Goal: Check status: Check status

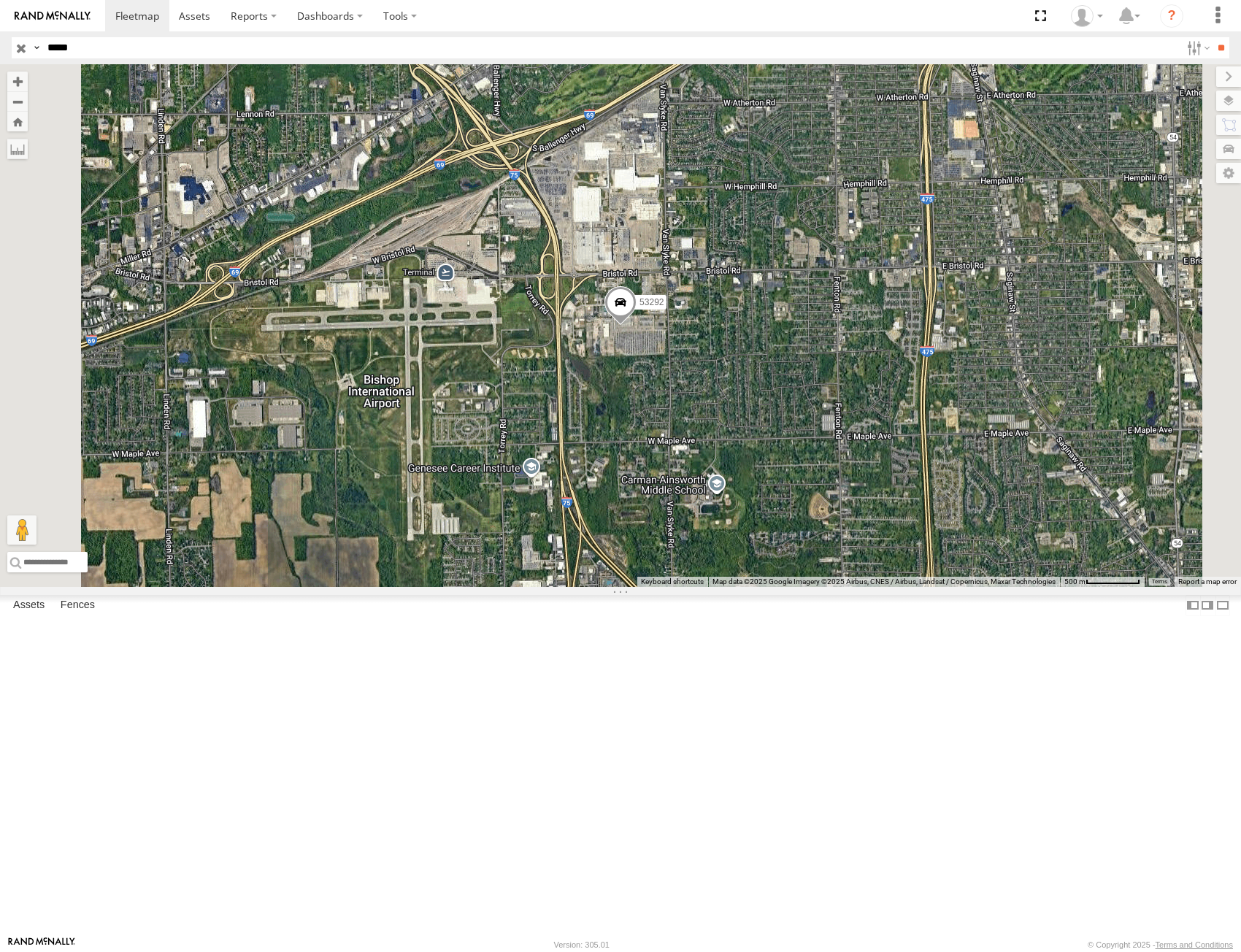
click at [299, 57] on input "*****" at bounding box center [611, 47] width 1139 height 21
click at [295, 43] on input "*****" at bounding box center [611, 47] width 1139 height 21
type input "*****"
click at [1212, 37] on input "**" at bounding box center [1220, 47] width 17 height 21
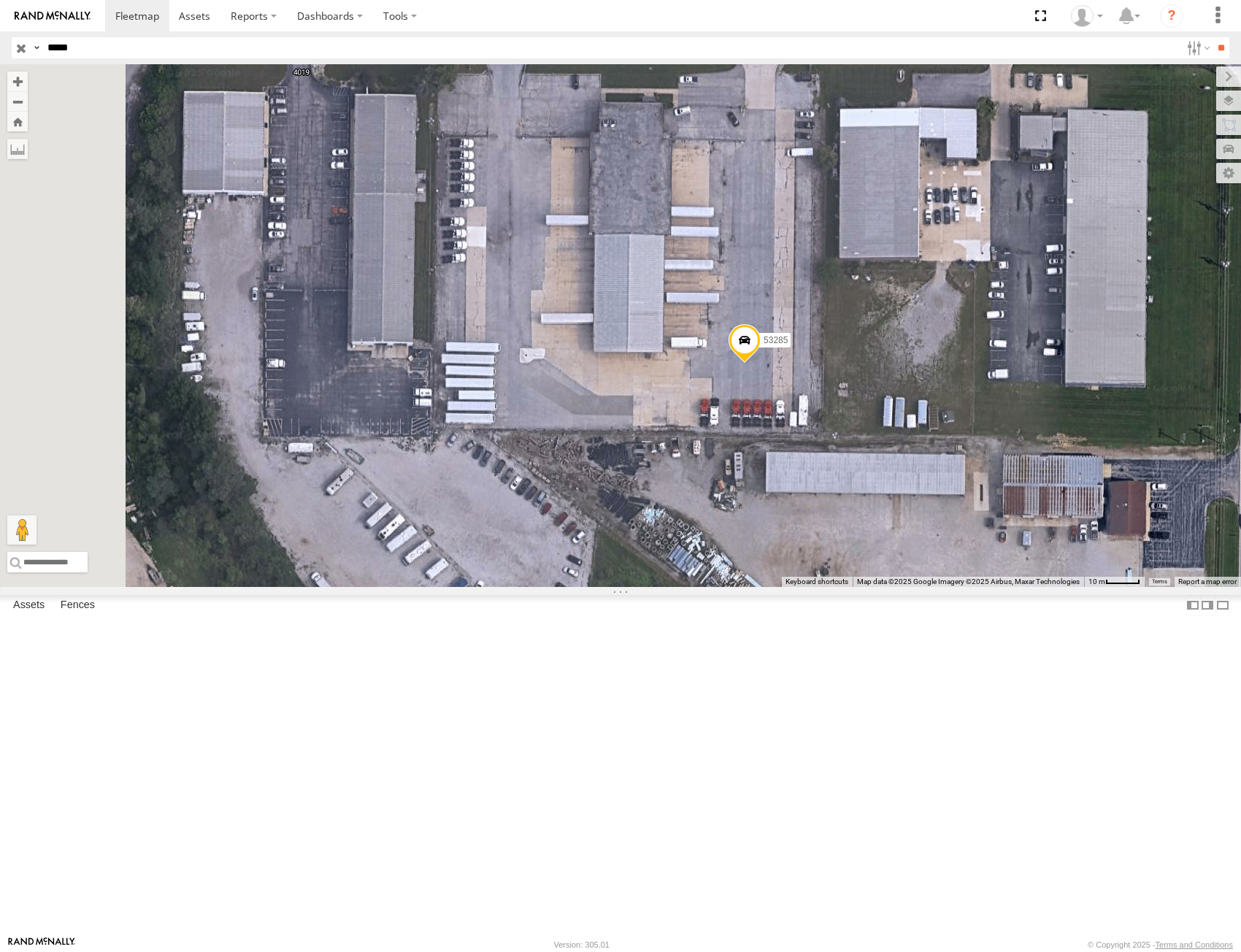
drag, startPoint x: 752, startPoint y: 428, endPoint x: 864, endPoint y: 479, distance: 123.1
click at [861, 475] on div "53285" at bounding box center [620, 325] width 1241 height 523
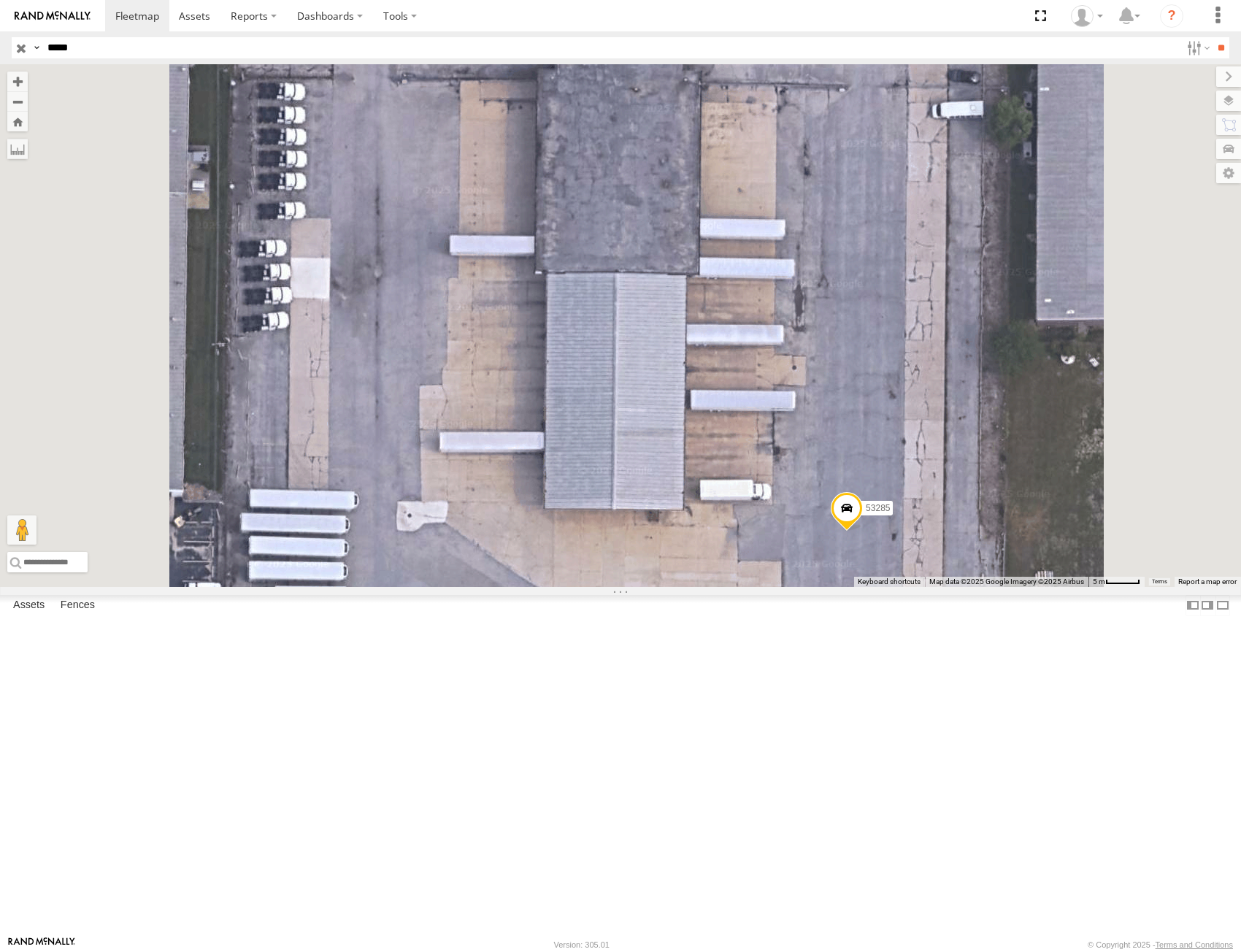
drag, startPoint x: 835, startPoint y: 453, endPoint x: 835, endPoint y: 490, distance: 37.0
click at [835, 490] on div "53285" at bounding box center [620, 325] width 1241 height 523
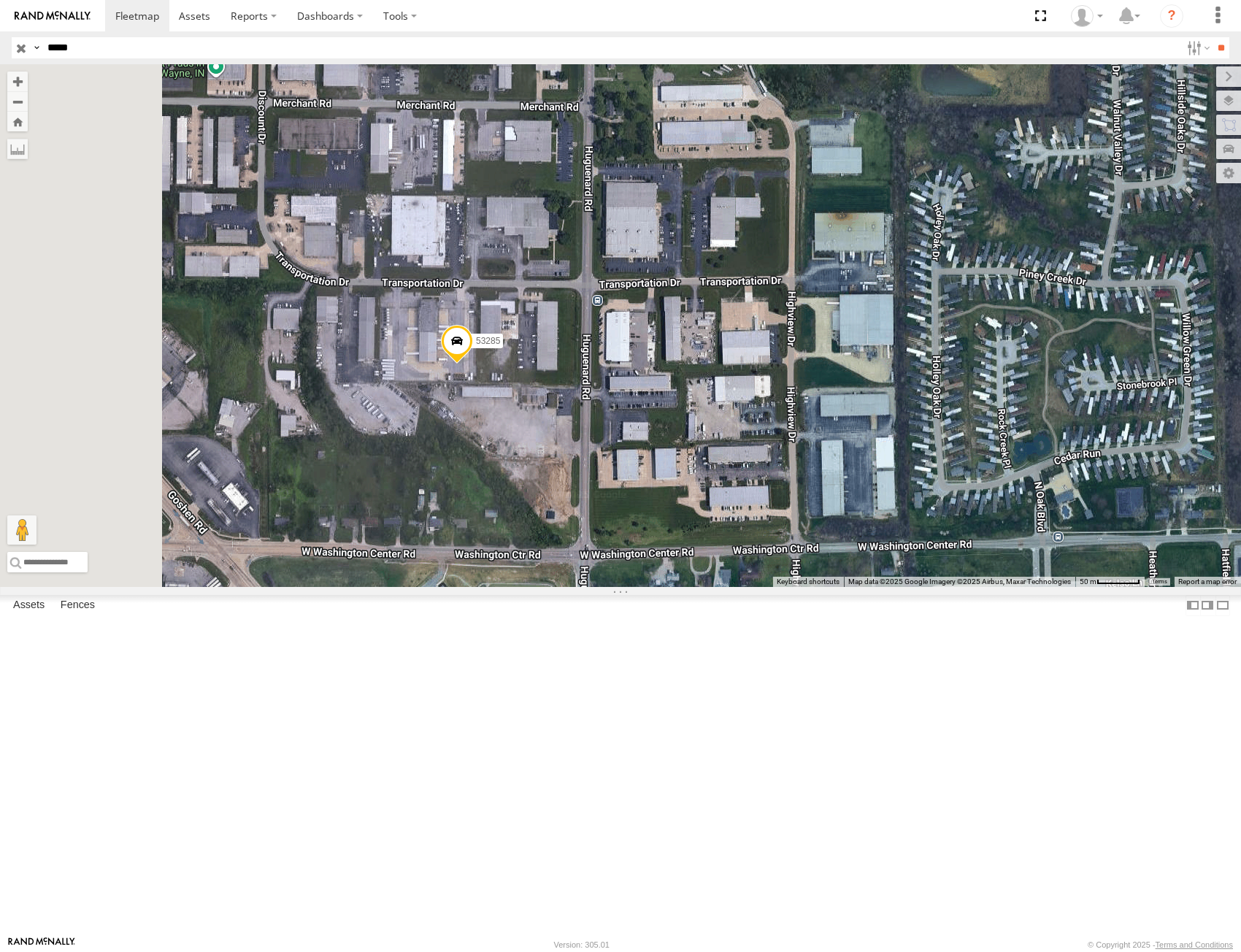
drag, startPoint x: 614, startPoint y: 485, endPoint x: 630, endPoint y: 507, distance: 27.2
click at [630, 507] on div "53285" at bounding box center [620, 325] width 1241 height 523
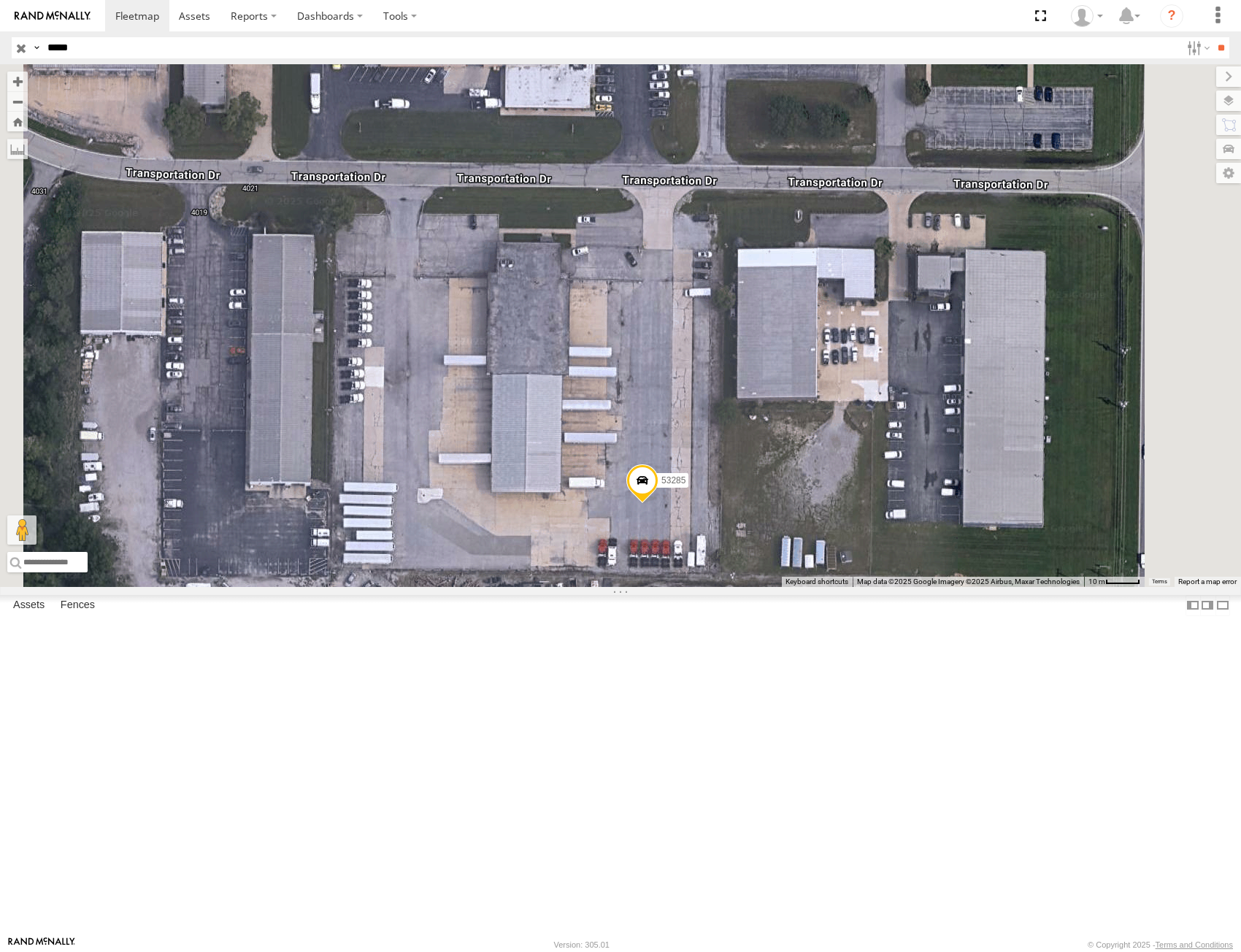
drag, startPoint x: 668, startPoint y: 582, endPoint x: 742, endPoint y: 524, distance: 94.0
click at [742, 524] on div "53285" at bounding box center [620, 325] width 1241 height 523
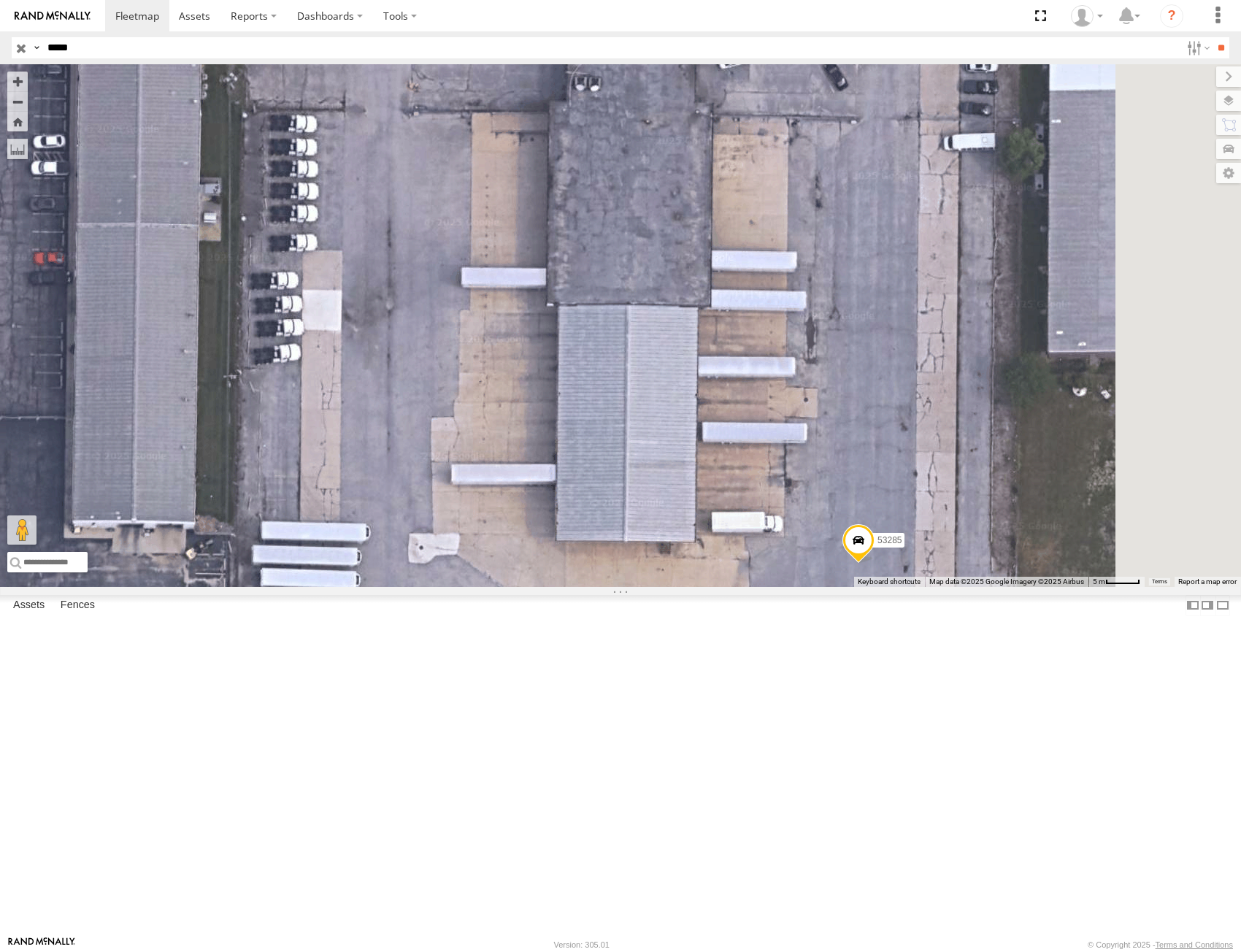
drag, startPoint x: 792, startPoint y: 509, endPoint x: 771, endPoint y: 501, distance: 22.5
click at [771, 501] on div "53285" at bounding box center [620, 325] width 1241 height 523
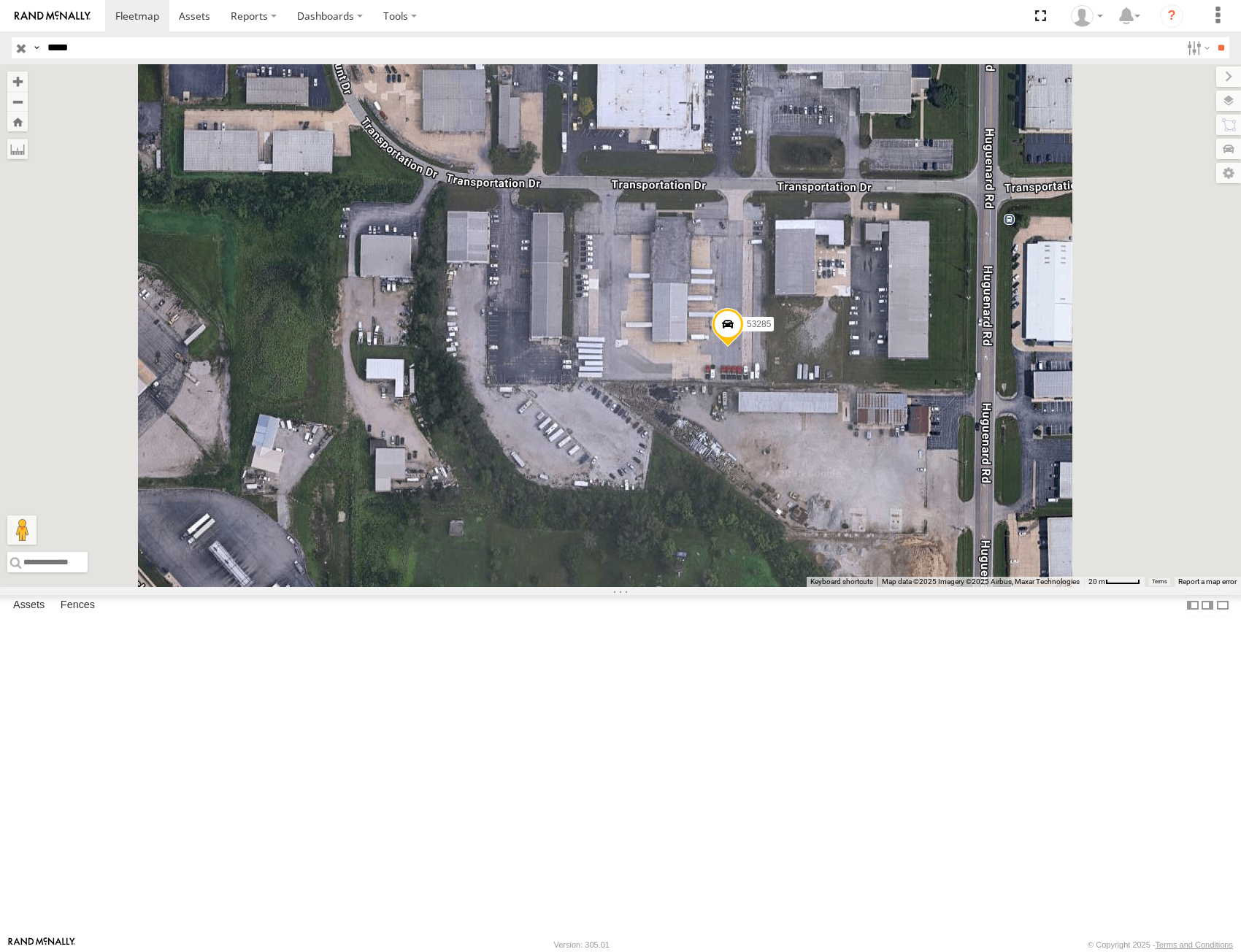
drag, startPoint x: 866, startPoint y: 399, endPoint x: 843, endPoint y: 527, distance: 130.0
click at [843, 519] on div "53285" at bounding box center [620, 325] width 1241 height 523
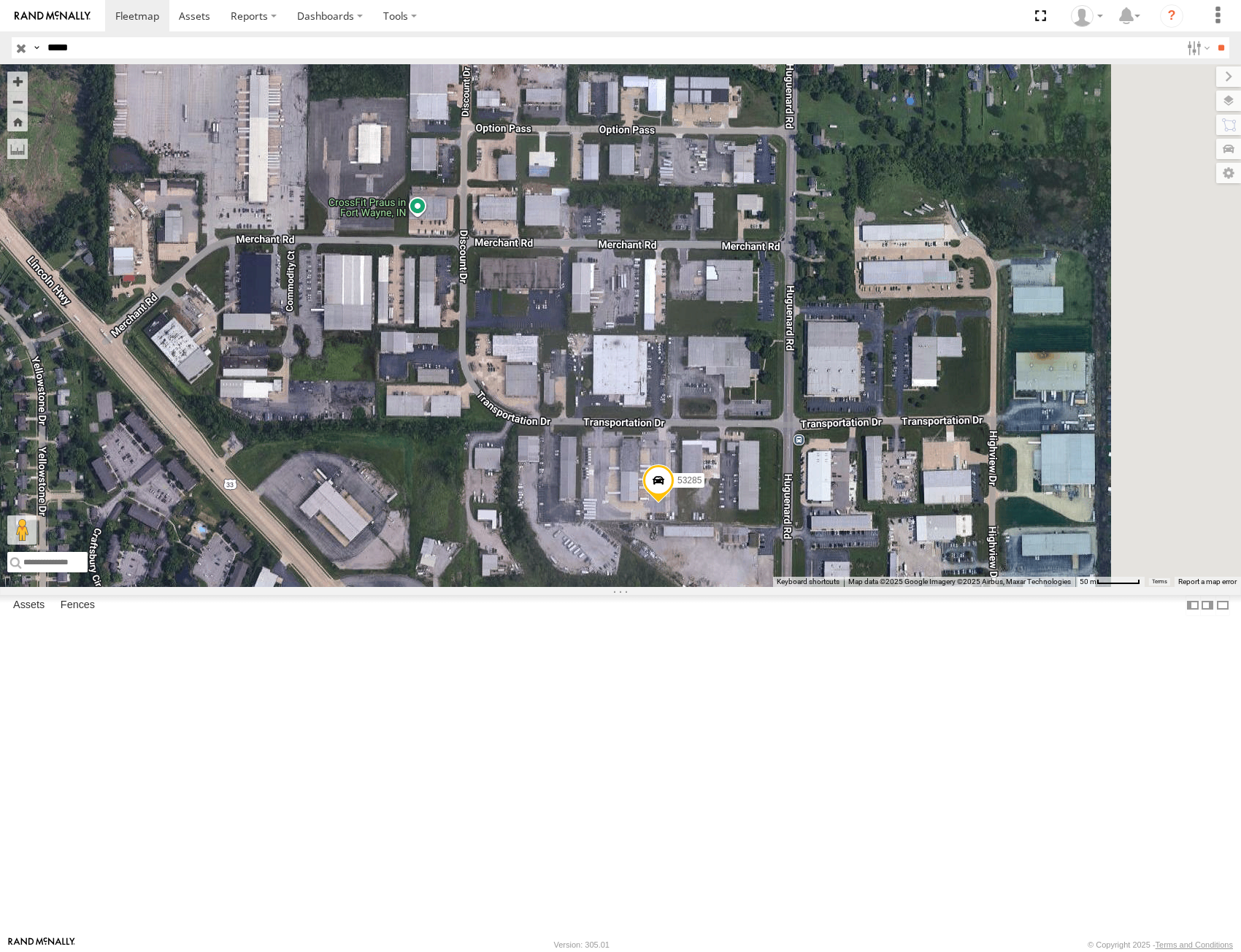
drag, startPoint x: 807, startPoint y: 483, endPoint x: 804, endPoint y: 496, distance: 13.3
click at [804, 496] on div "53285" at bounding box center [620, 325] width 1241 height 523
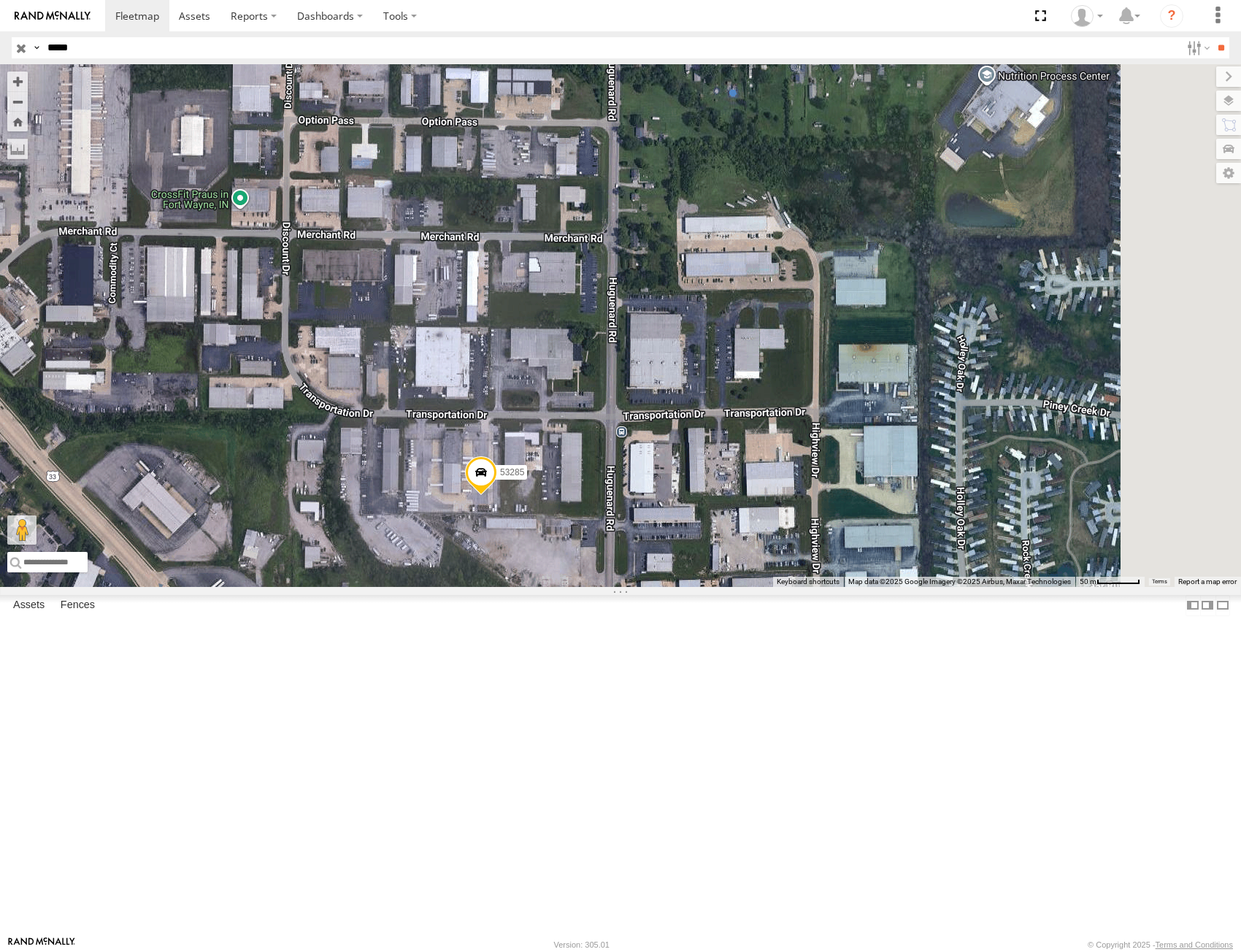
drag, startPoint x: 895, startPoint y: 446, endPoint x: 719, endPoint y: 447, distance: 176.0
click at [717, 437] on div "53285" at bounding box center [620, 325] width 1241 height 523
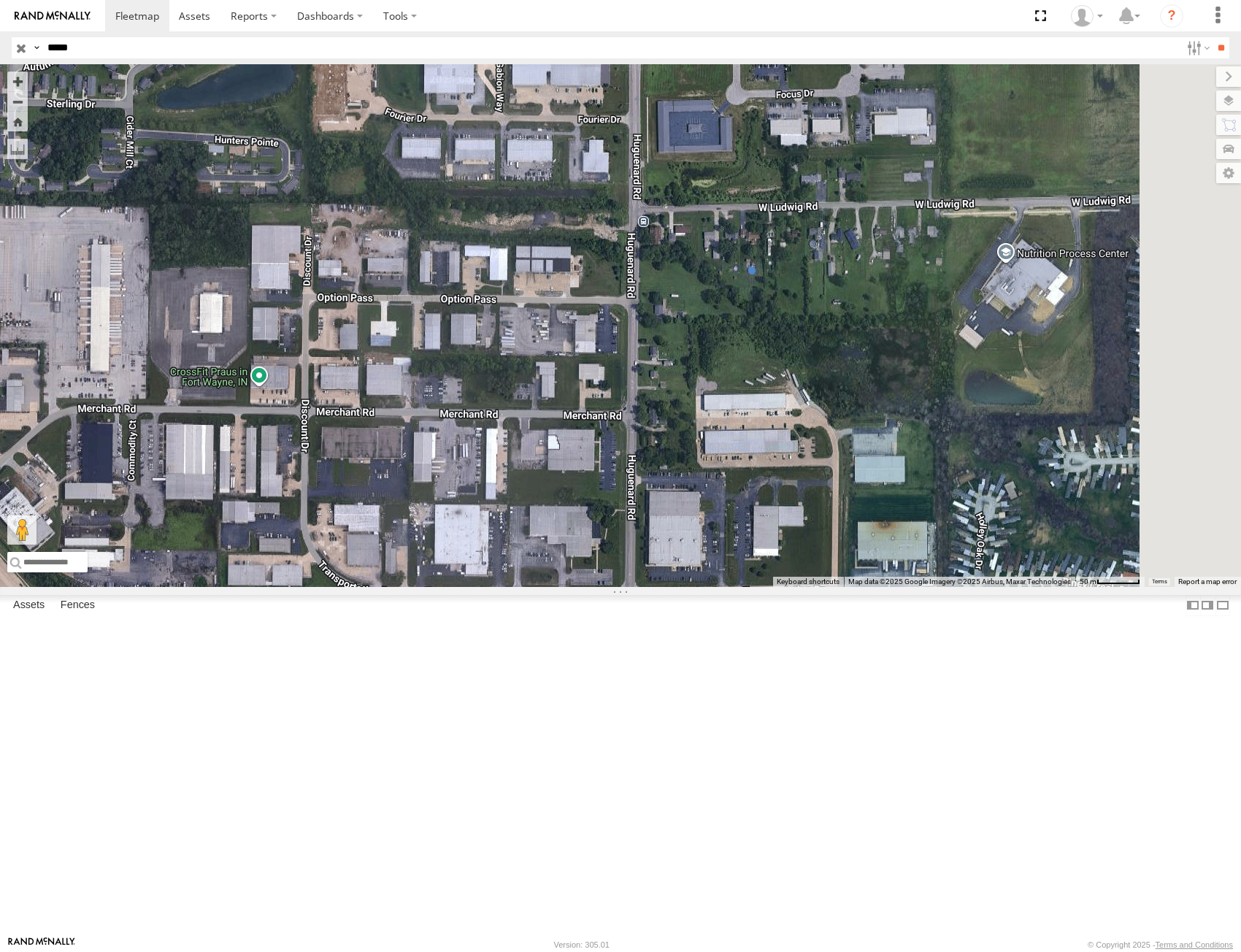
drag, startPoint x: 730, startPoint y: 475, endPoint x: 747, endPoint y: 678, distance: 203.7
click at [747, 587] on div "53285" at bounding box center [620, 325] width 1241 height 523
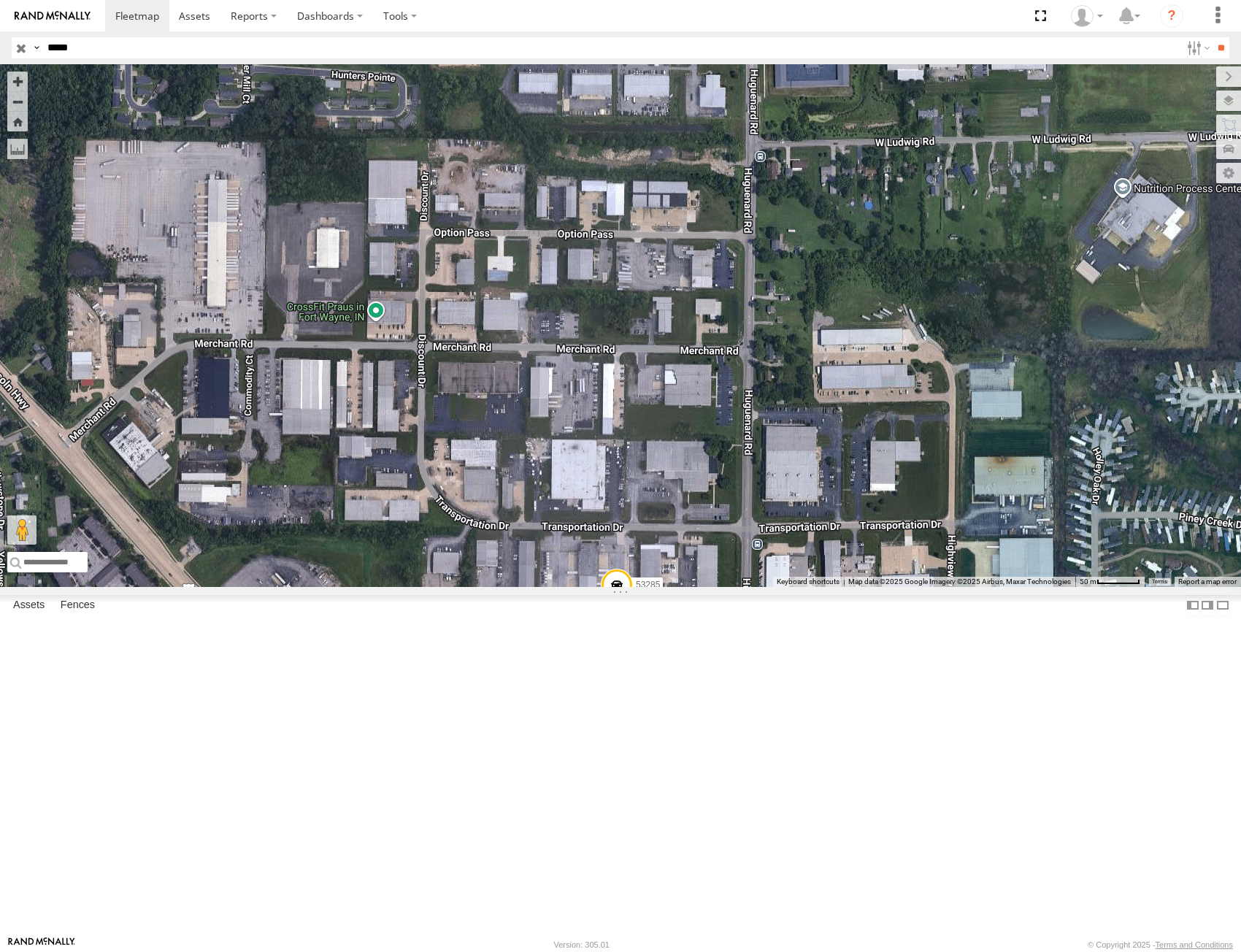
drag, startPoint x: 868, startPoint y: 592, endPoint x: 983, endPoint y: 509, distance: 141.8
click at [983, 509] on div "53285" at bounding box center [620, 325] width 1241 height 523
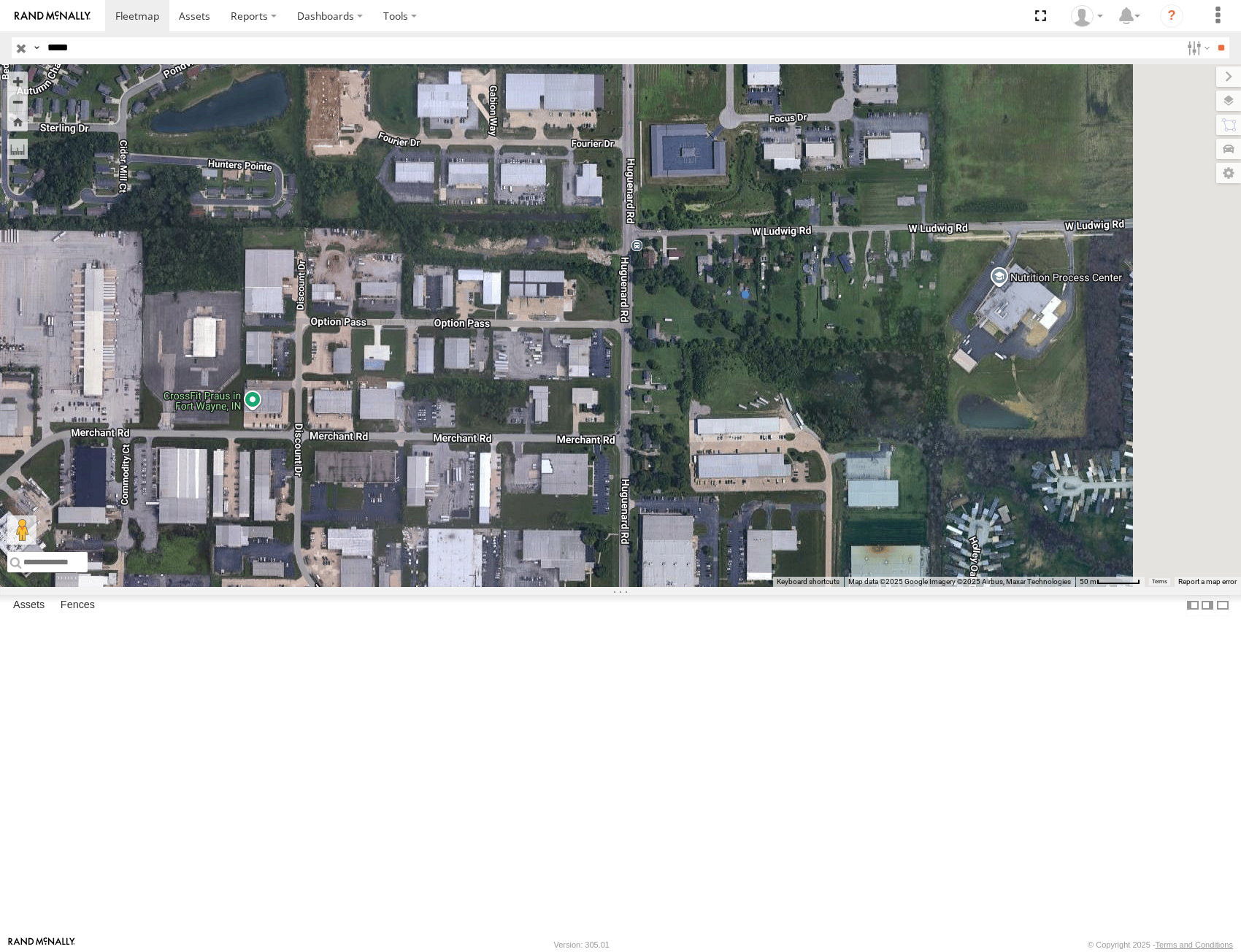
drag, startPoint x: 879, startPoint y: 484, endPoint x: 716, endPoint y: 582, distance: 190.2
click at [716, 582] on div "53285" at bounding box center [620, 325] width 1241 height 523
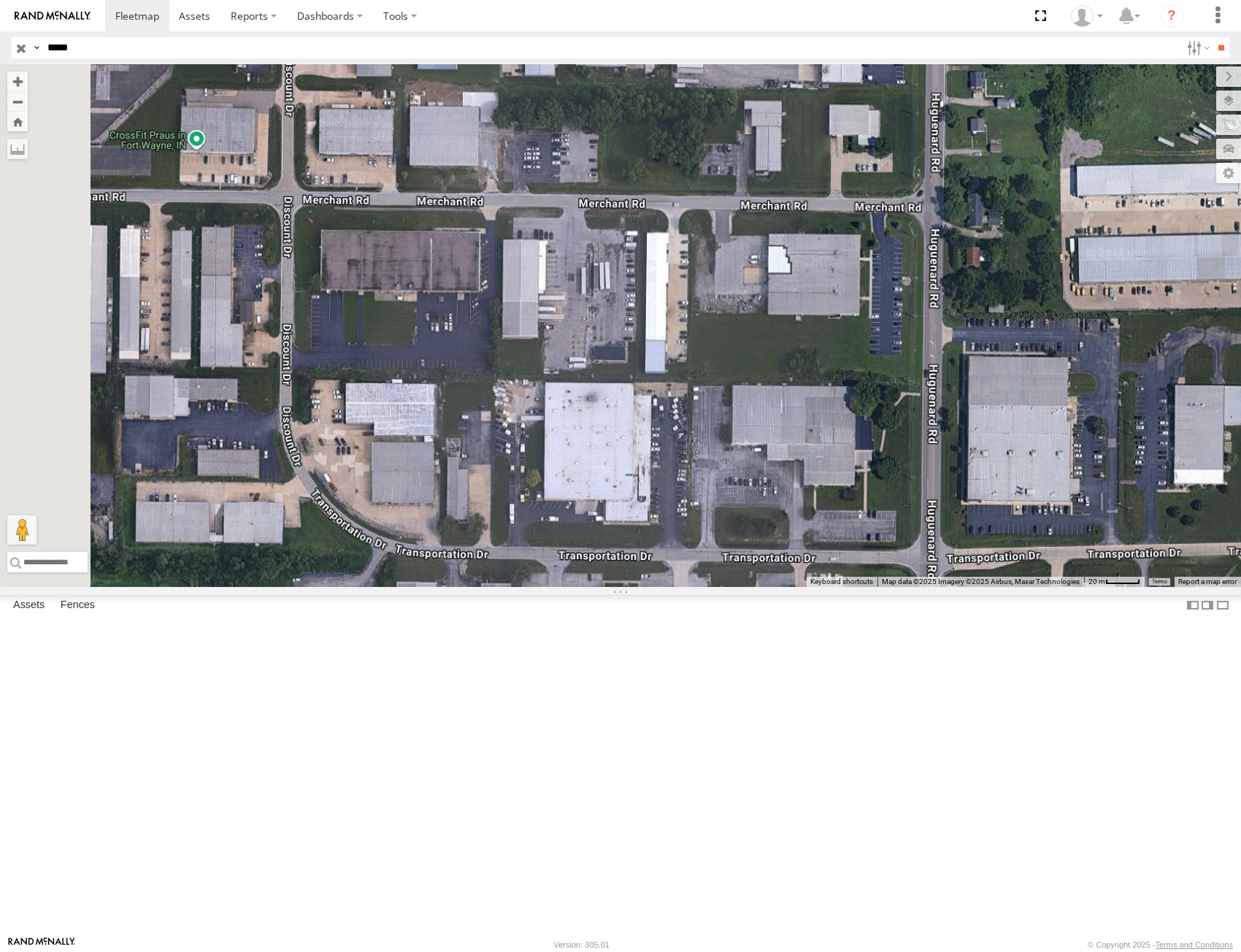
drag, startPoint x: 699, startPoint y: 686, endPoint x: 794, endPoint y: 594, distance: 132.2
click at [794, 587] on div "53285" at bounding box center [620, 325] width 1241 height 523
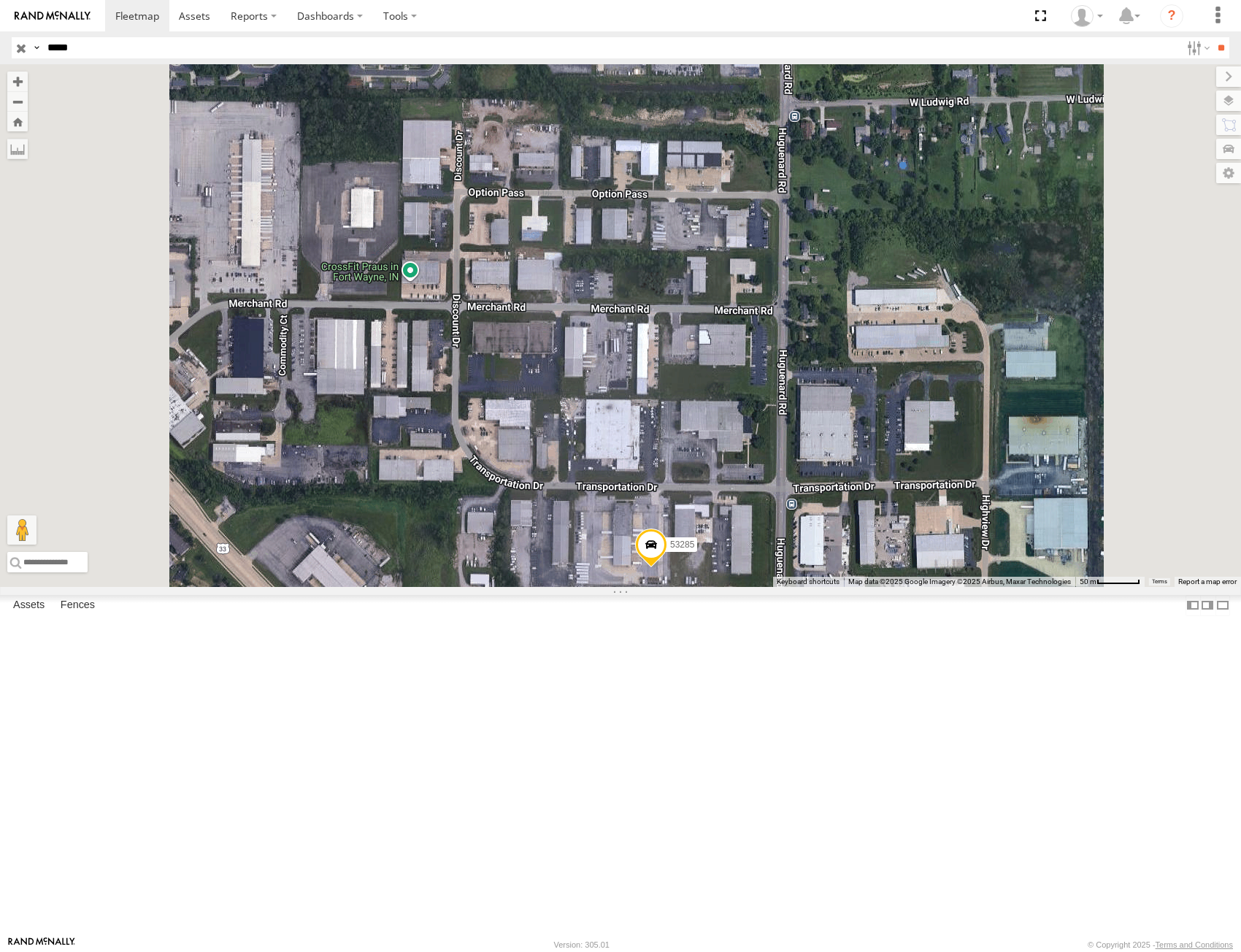
drag, startPoint x: 798, startPoint y: 666, endPoint x: 808, endPoint y: 664, distance: 10.2
click at [808, 587] on div "53285" at bounding box center [620, 325] width 1241 height 523
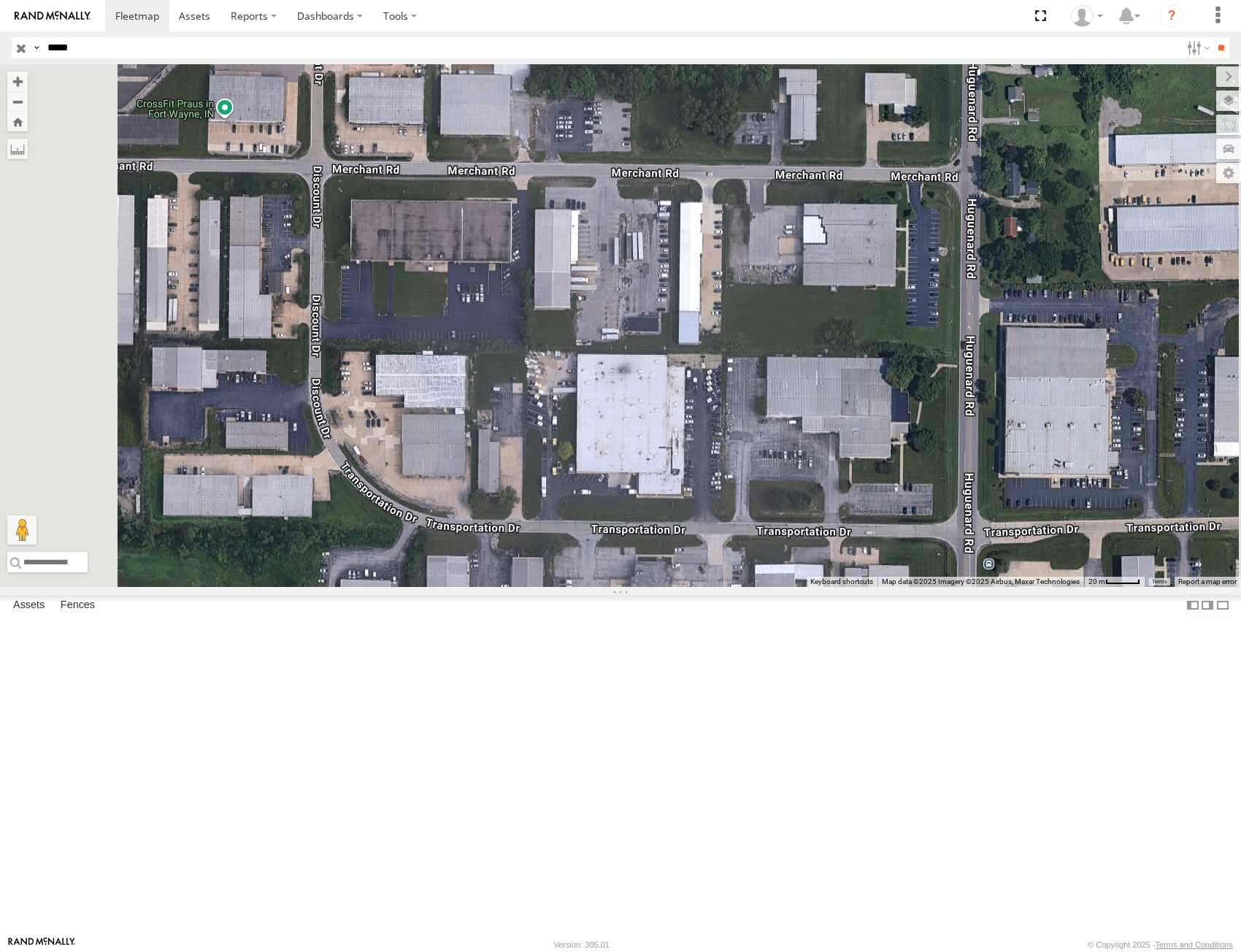
drag, startPoint x: 755, startPoint y: 538, endPoint x: 883, endPoint y: 381, distance: 202.6
click at [883, 381] on div "53285" at bounding box center [620, 325] width 1241 height 523
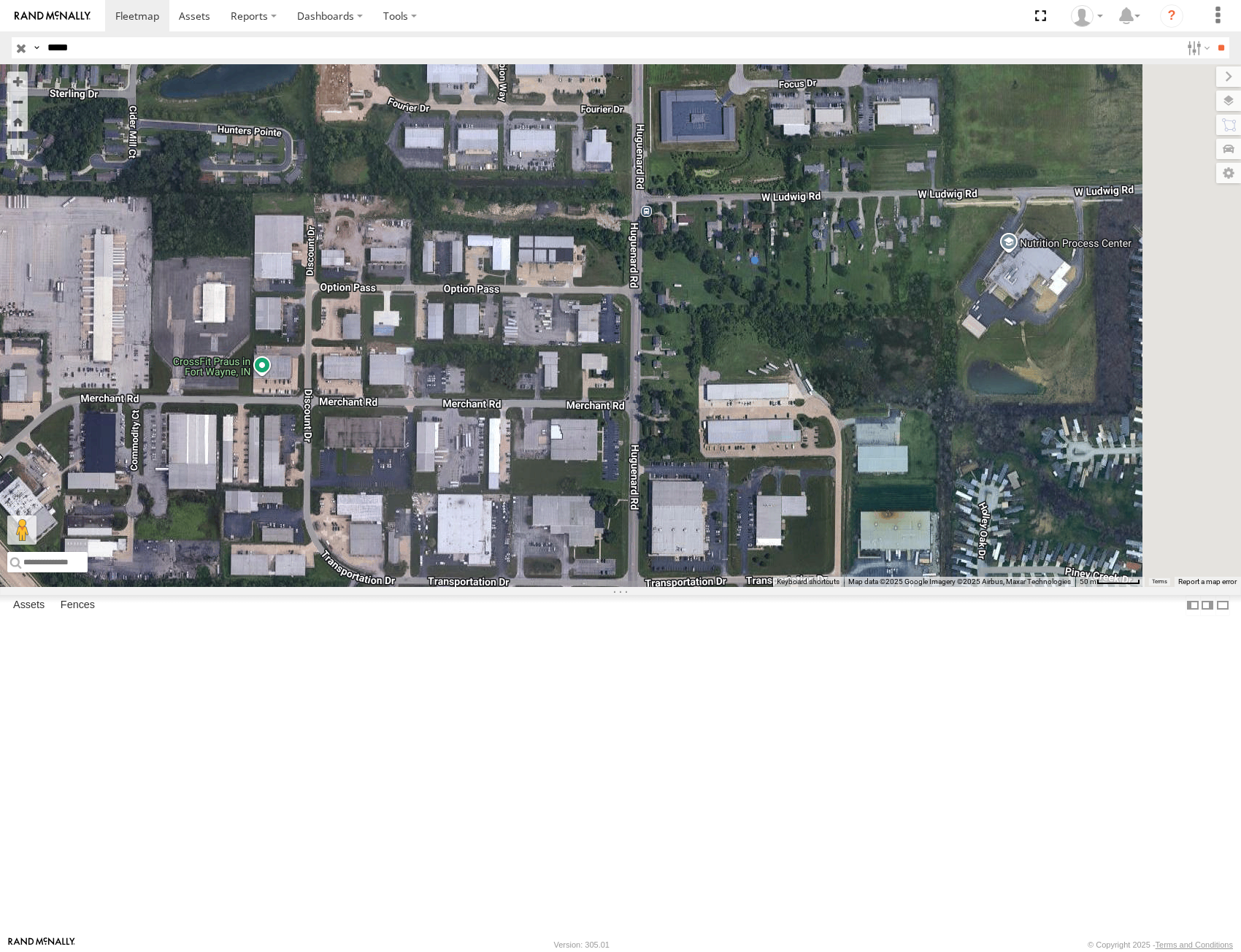
drag, startPoint x: 992, startPoint y: 427, endPoint x: 787, endPoint y: 631, distance: 289.2
click at [787, 587] on div "53285" at bounding box center [620, 325] width 1241 height 523
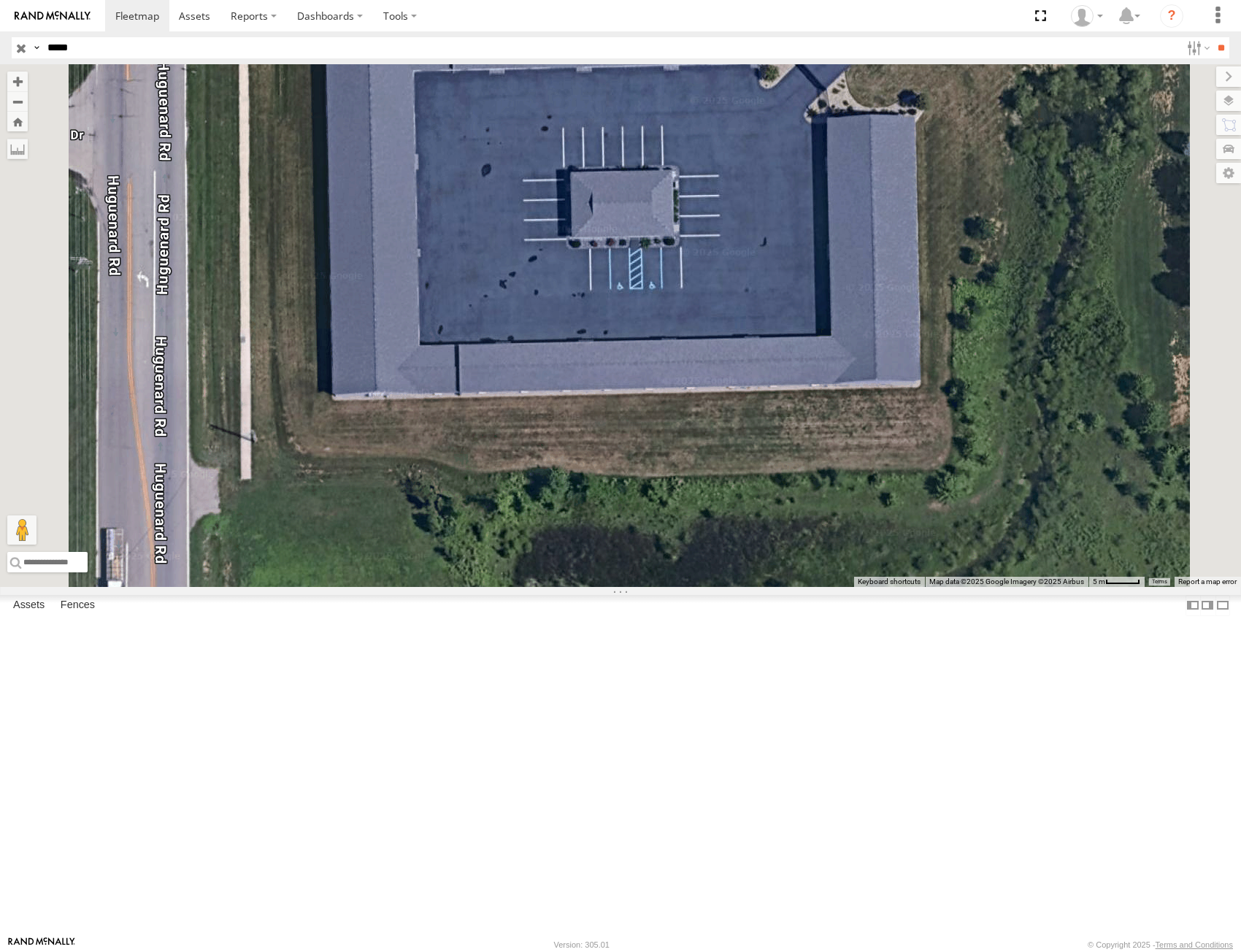
drag, startPoint x: 982, startPoint y: 212, endPoint x: 915, endPoint y: 321, distance: 127.9
click at [915, 321] on div "53285" at bounding box center [620, 325] width 1241 height 523
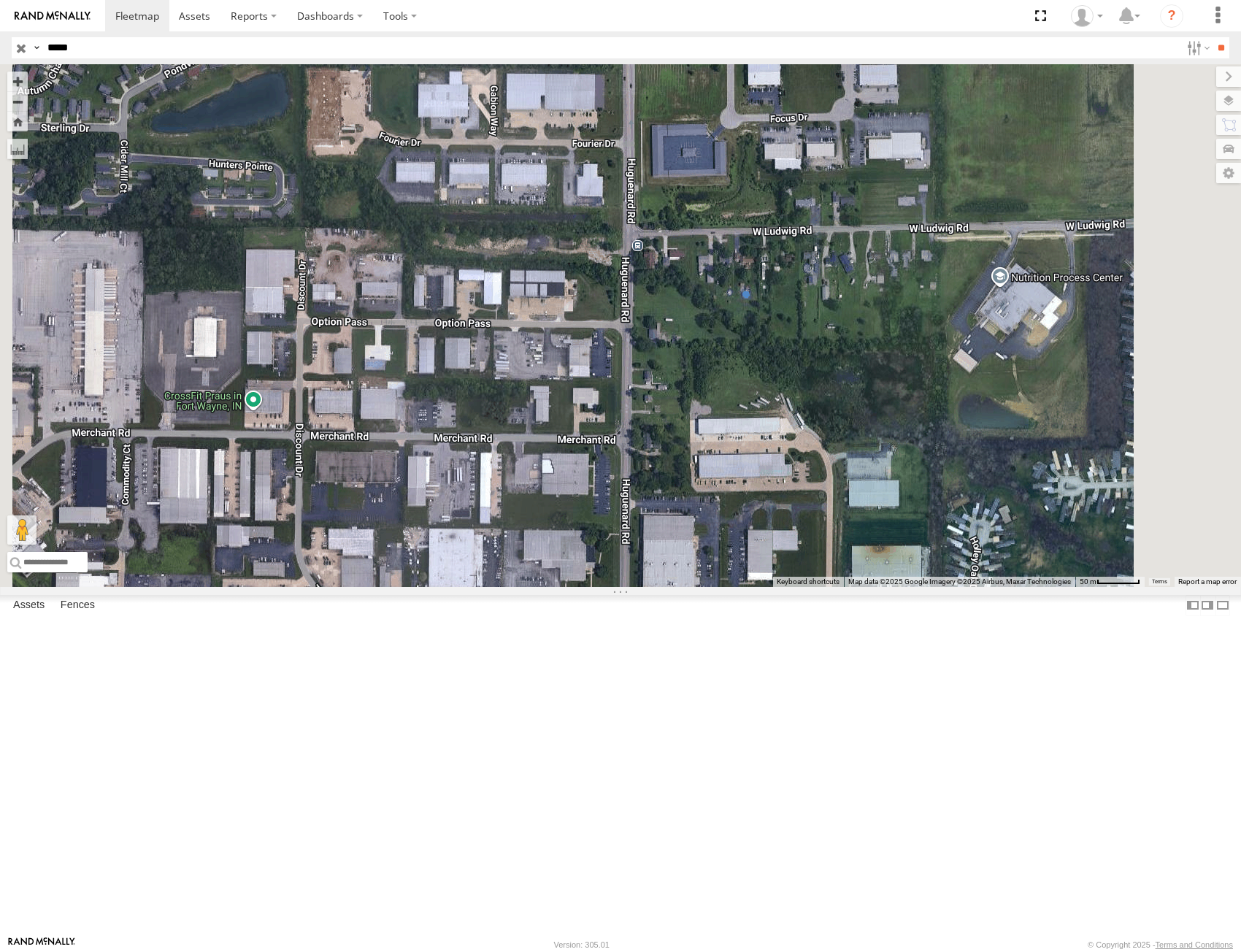
drag, startPoint x: 945, startPoint y: 411, endPoint x: 914, endPoint y: 411, distance: 31.0
click at [914, 411] on div "53285" at bounding box center [620, 325] width 1241 height 523
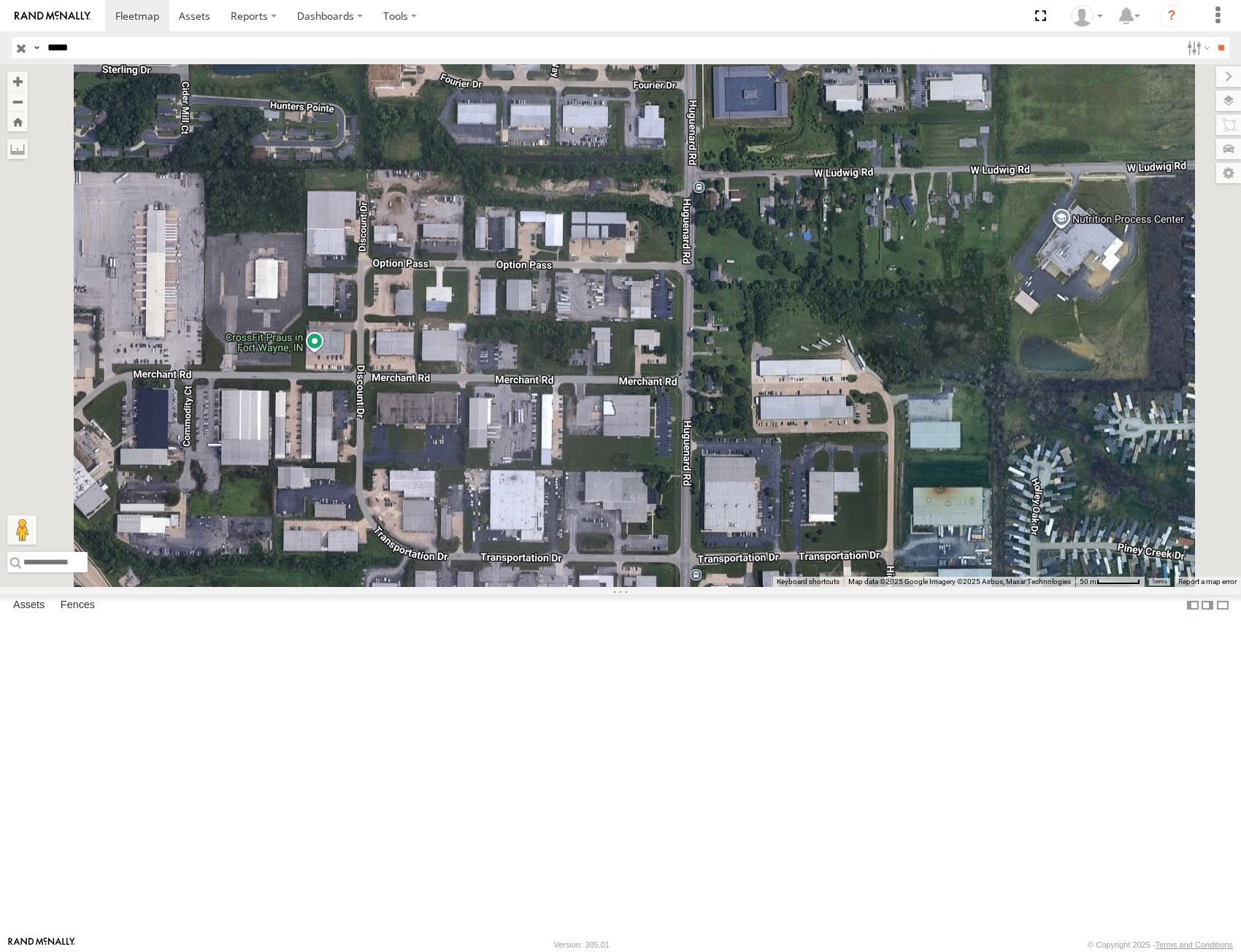
drag, startPoint x: 693, startPoint y: 629, endPoint x: 754, endPoint y: 571, distance: 84.2
click at [754, 571] on div "53285" at bounding box center [620, 325] width 1241 height 523
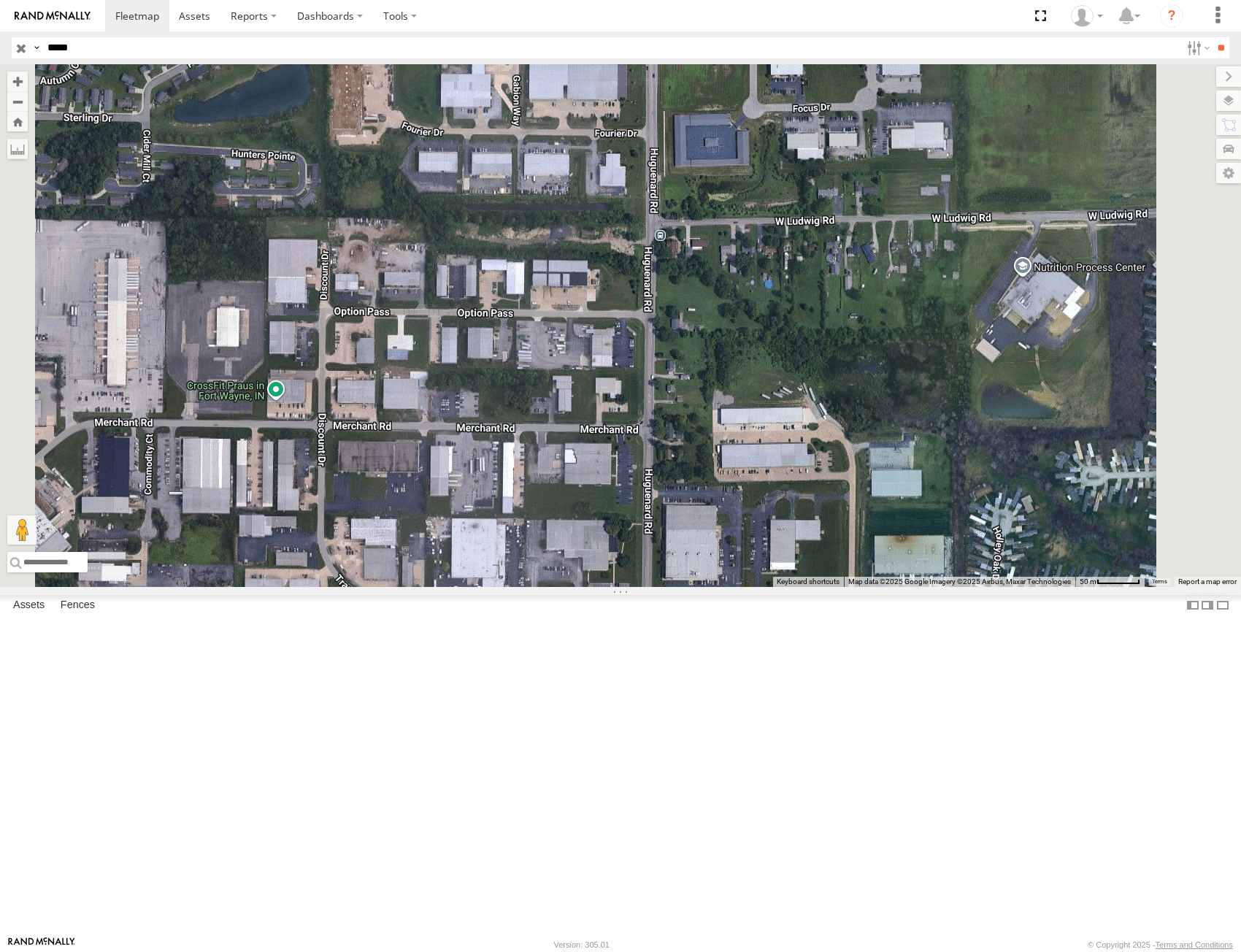
drag, startPoint x: 793, startPoint y: 593, endPoint x: 757, endPoint y: 642, distance: 60.8
click at [757, 587] on div "53285" at bounding box center [620, 325] width 1241 height 523
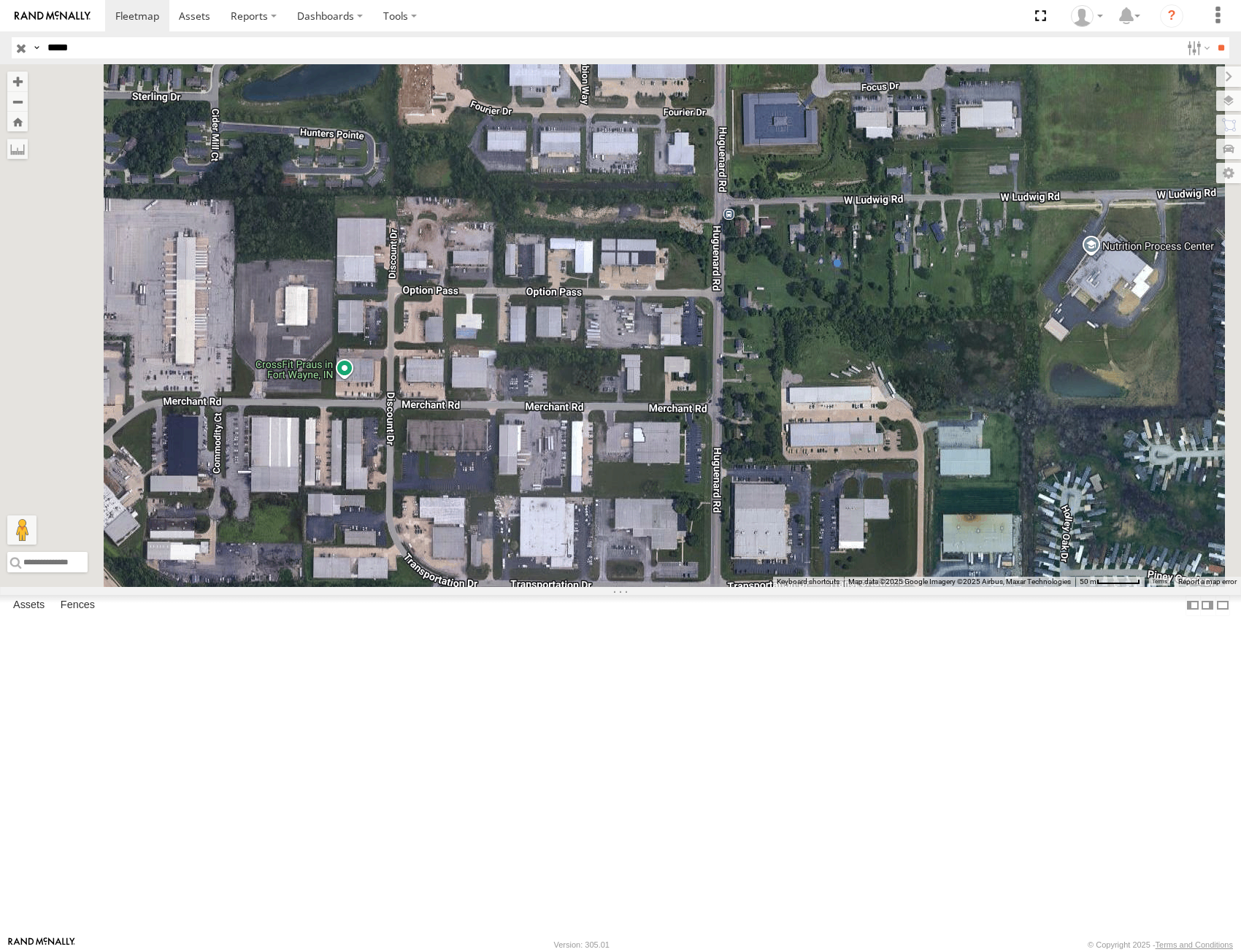
drag, startPoint x: 816, startPoint y: 657, endPoint x: 940, endPoint y: 624, distance: 128.3
click at [955, 587] on div "53285" at bounding box center [620, 325] width 1241 height 523
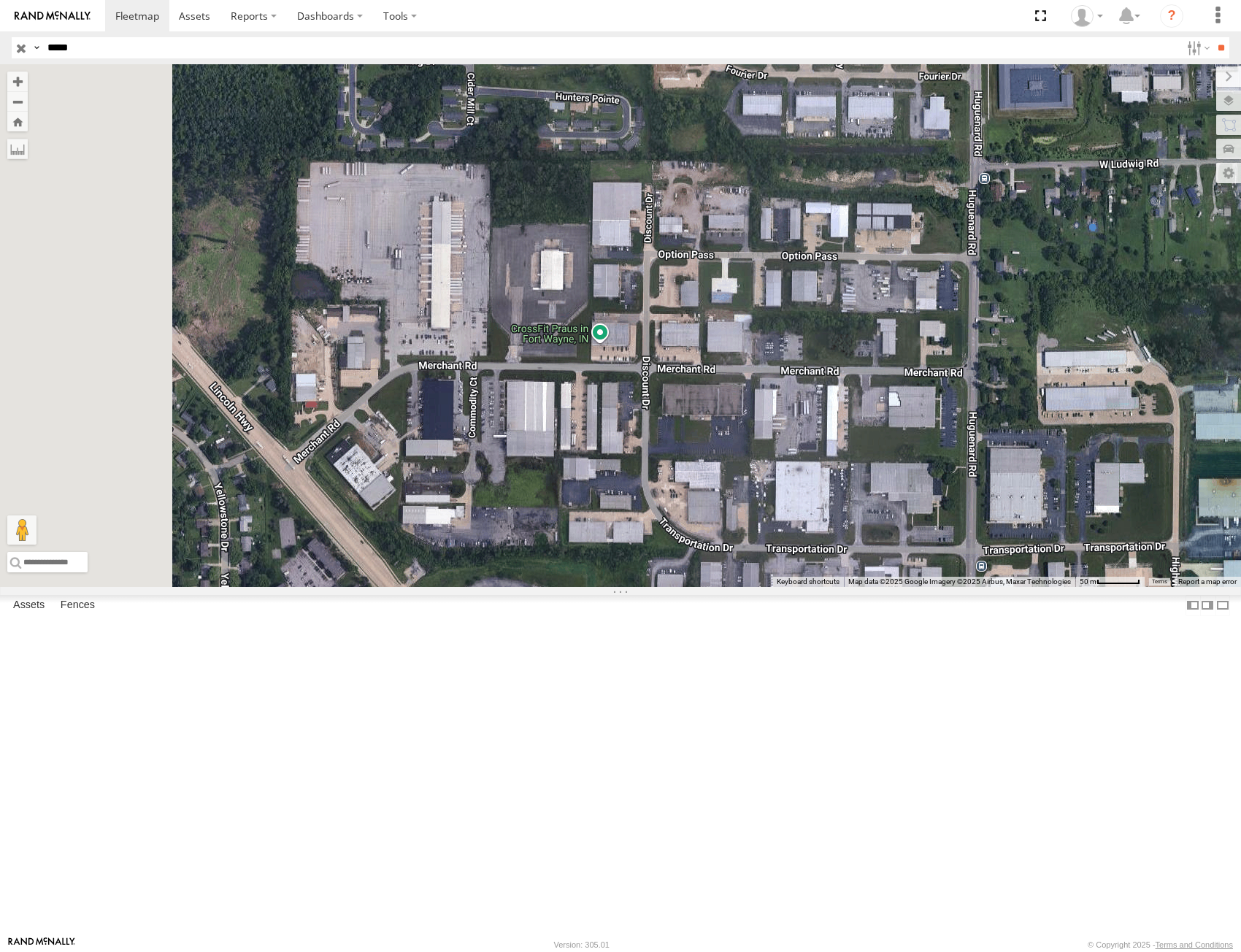
drag, startPoint x: 639, startPoint y: 658, endPoint x: 774, endPoint y: 634, distance: 137.1
click at [774, 587] on div "53285" at bounding box center [620, 325] width 1241 height 523
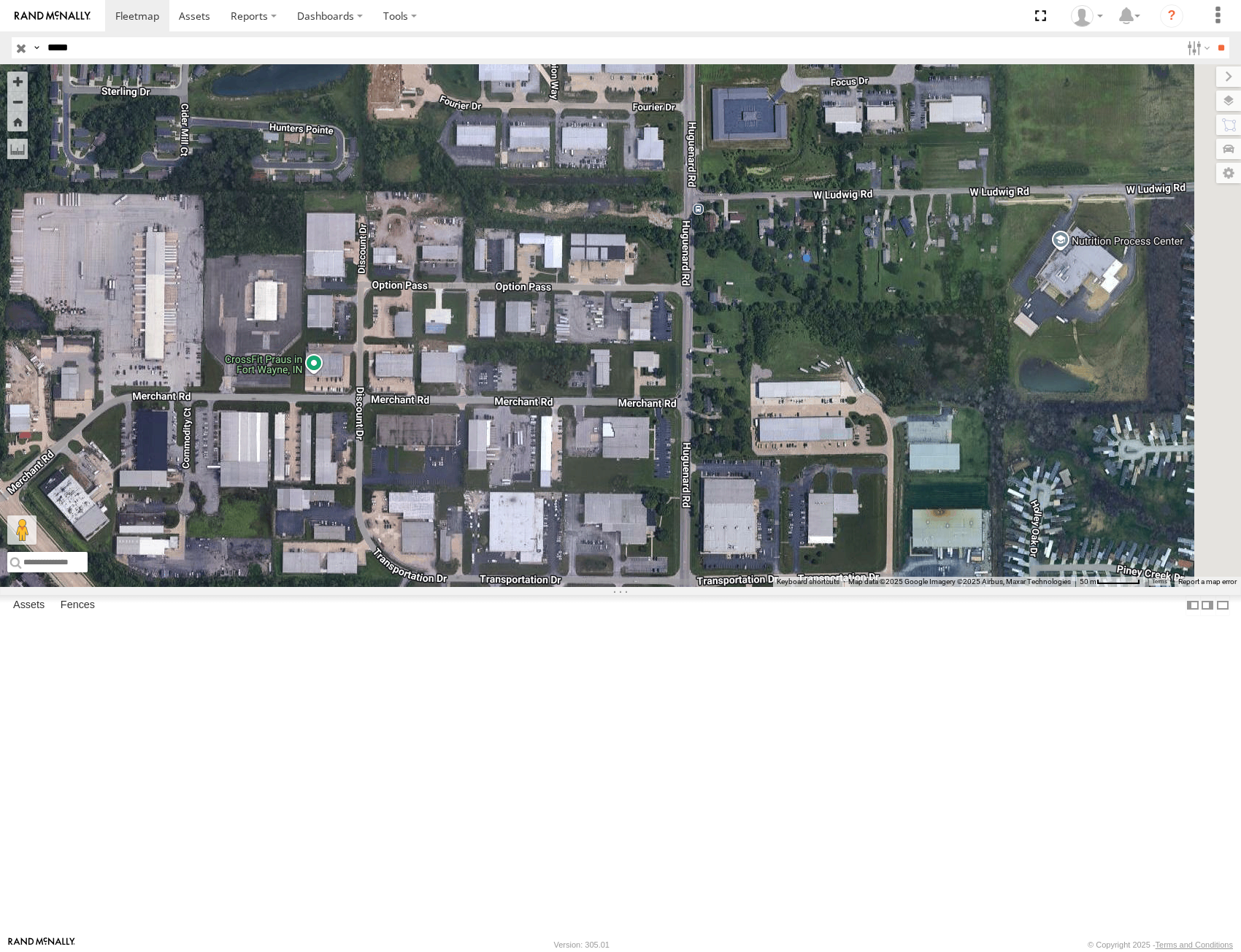
drag, startPoint x: 791, startPoint y: 705, endPoint x: 526, endPoint y: 751, distance: 269.0
click at [539, 587] on div "53285" at bounding box center [620, 325] width 1241 height 523
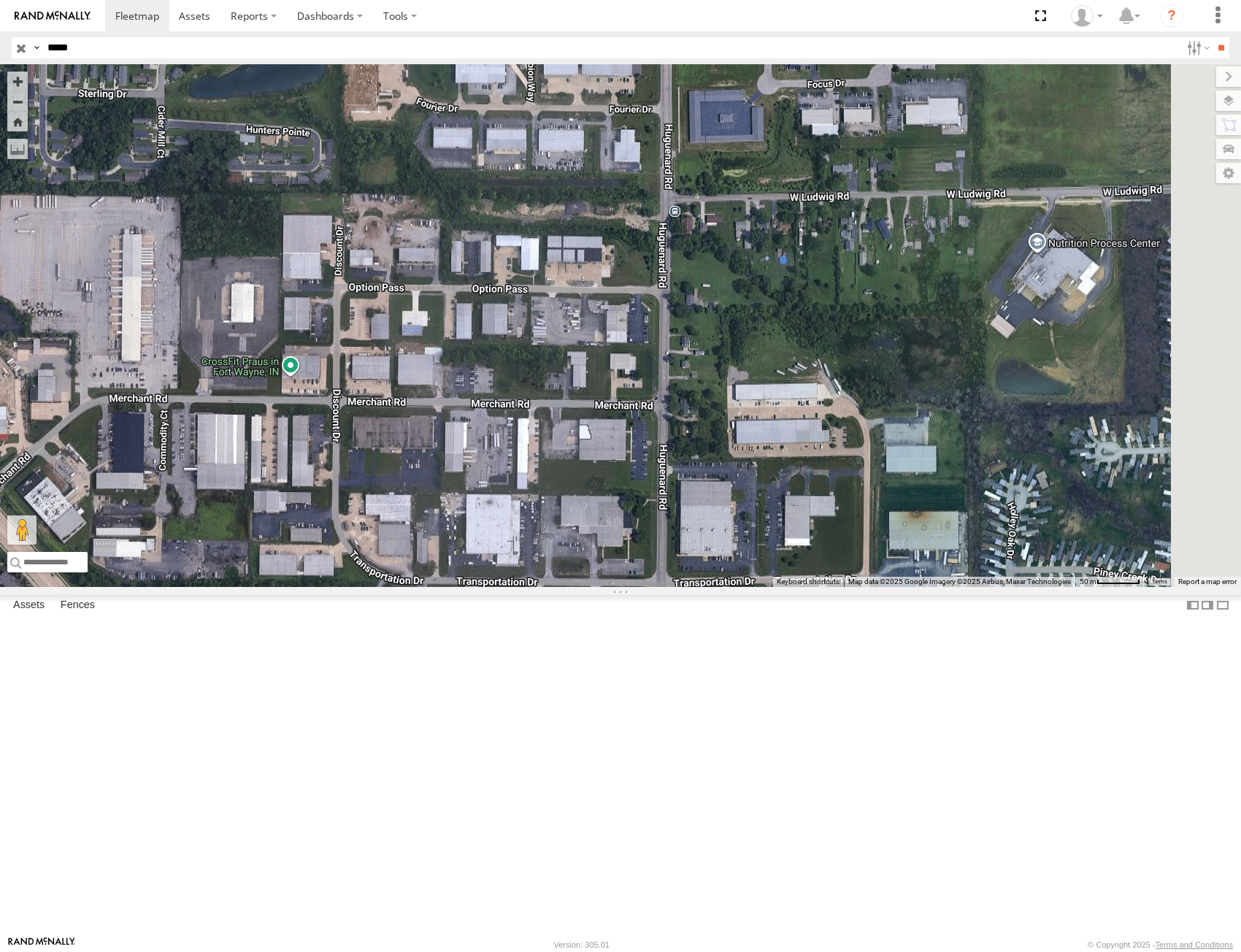
drag, startPoint x: 847, startPoint y: 619, endPoint x: 823, endPoint y: 625, distance: 24.7
click at [823, 587] on div "53285" at bounding box center [620, 325] width 1241 height 523
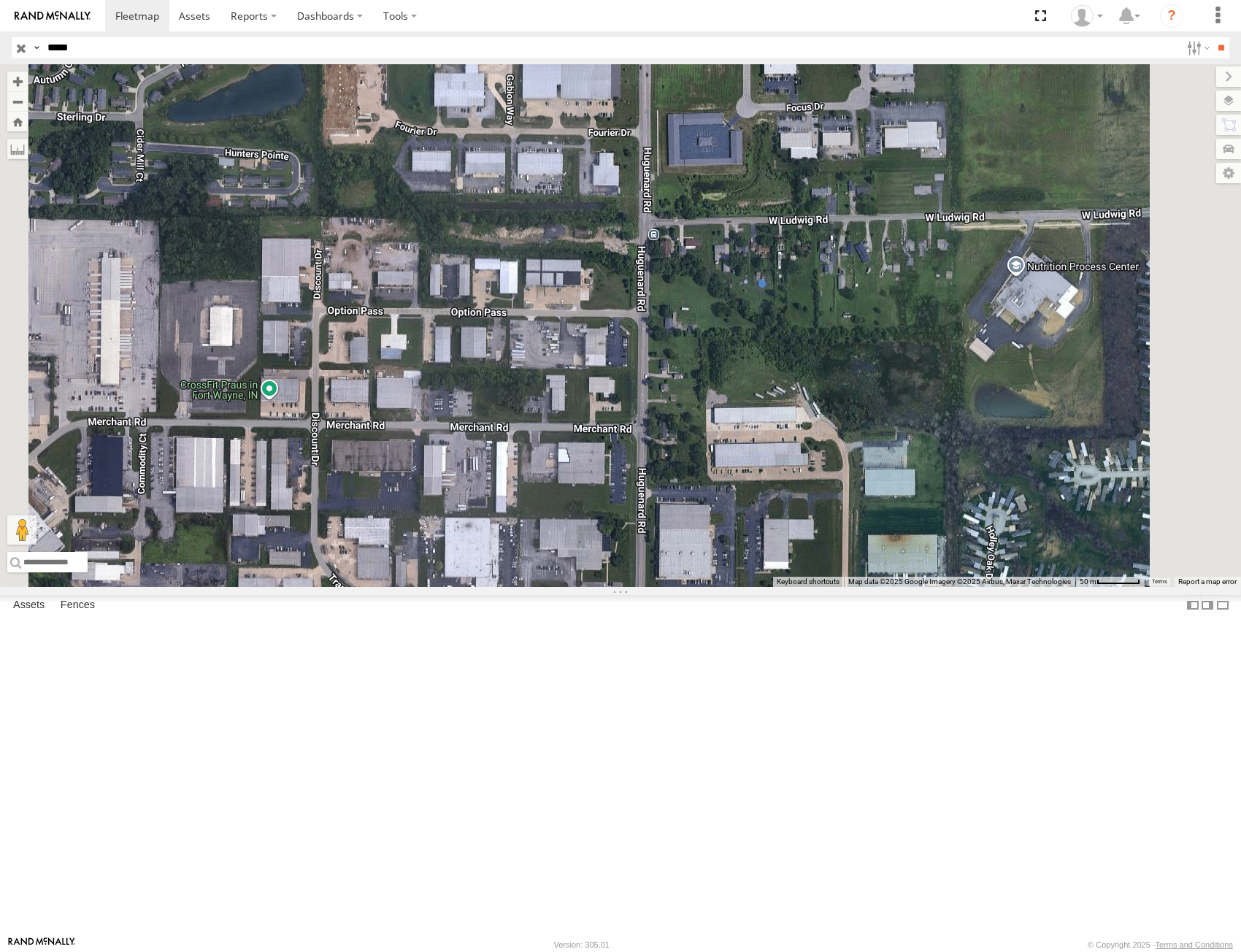
drag, startPoint x: 821, startPoint y: 633, endPoint x: 825, endPoint y: 651, distance: 18.4
click at [825, 587] on div "53285" at bounding box center [620, 325] width 1241 height 523
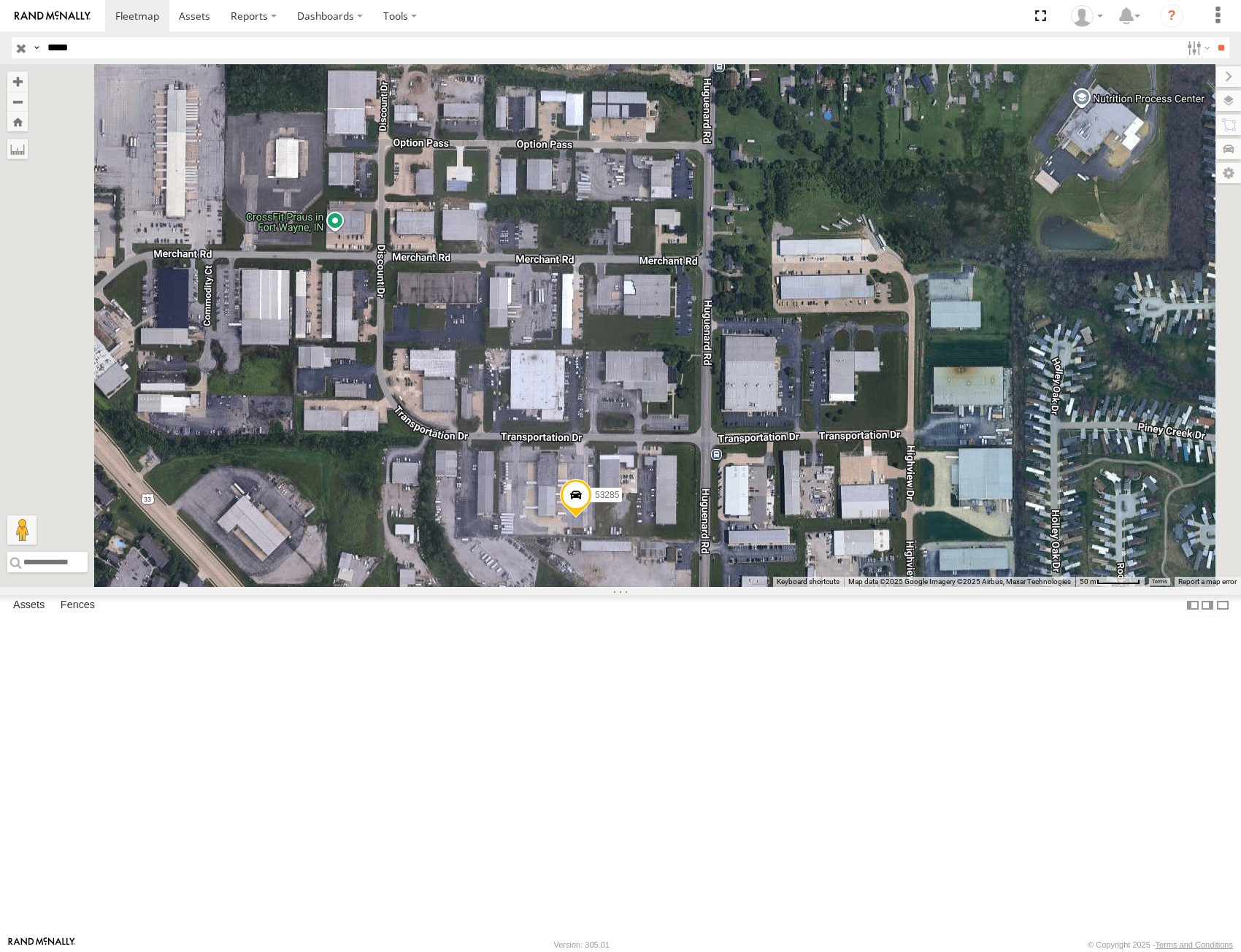
drag, startPoint x: 862, startPoint y: 653, endPoint x: 926, endPoint y: 528, distance: 140.4
click at [926, 528] on div "53285" at bounding box center [620, 325] width 1241 height 523
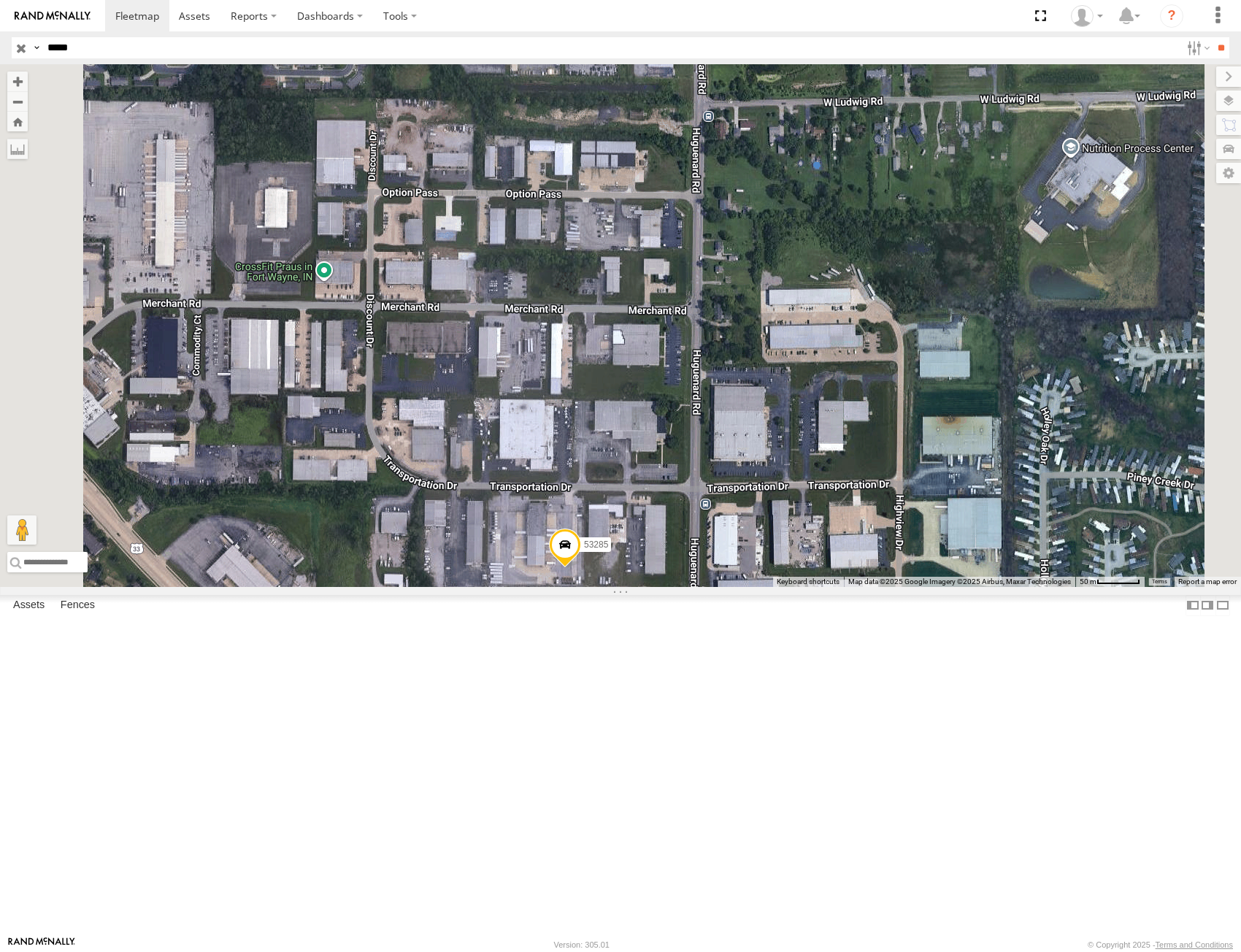
drag, startPoint x: 912, startPoint y: 553, endPoint x: 902, endPoint y: 604, distance: 52.0
click at [902, 587] on div "53285" at bounding box center [620, 325] width 1241 height 523
